Goal: Obtain resource: Obtain resource

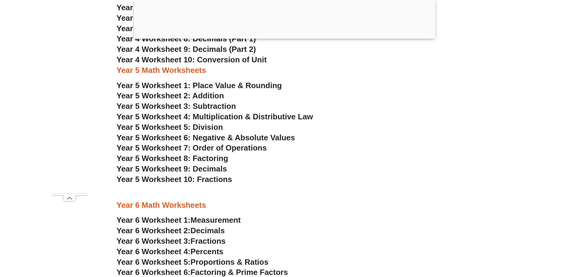
scroll to position [1310, 0]
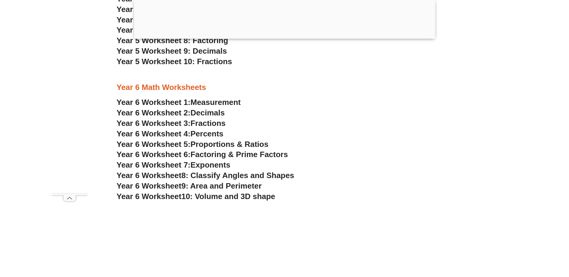
click at [161, 103] on span "Year 6 Worksheet 1:" at bounding box center [154, 102] width 74 height 9
click at [228, 153] on span "Factoring & Prime Factors" at bounding box center [240, 154] width 98 height 9
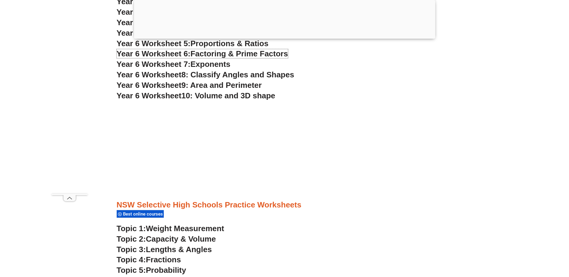
scroll to position [1297, 0]
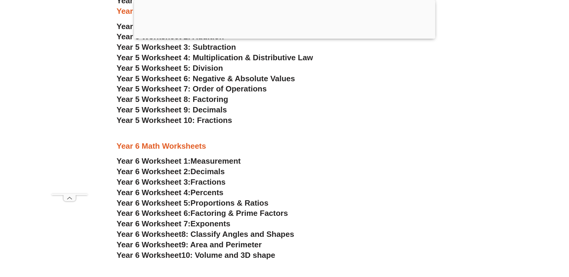
click at [202, 245] on span "9: Area and Perimeter" at bounding box center [222, 244] width 80 height 9
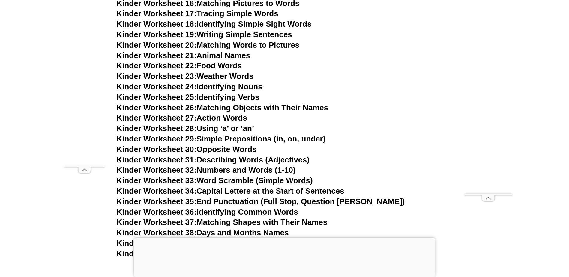
scroll to position [441, 0]
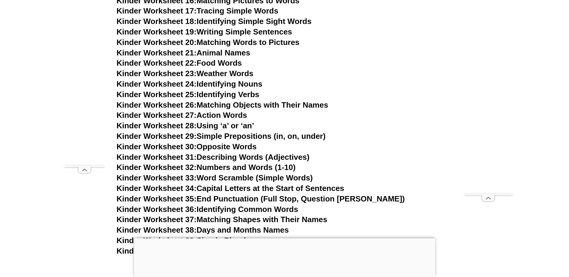
click at [221, 169] on link "Kinder Worksheet 32: Numbers and Words (1-10)" at bounding box center [206, 167] width 179 height 9
